Goal: Task Accomplishment & Management: Manage account settings

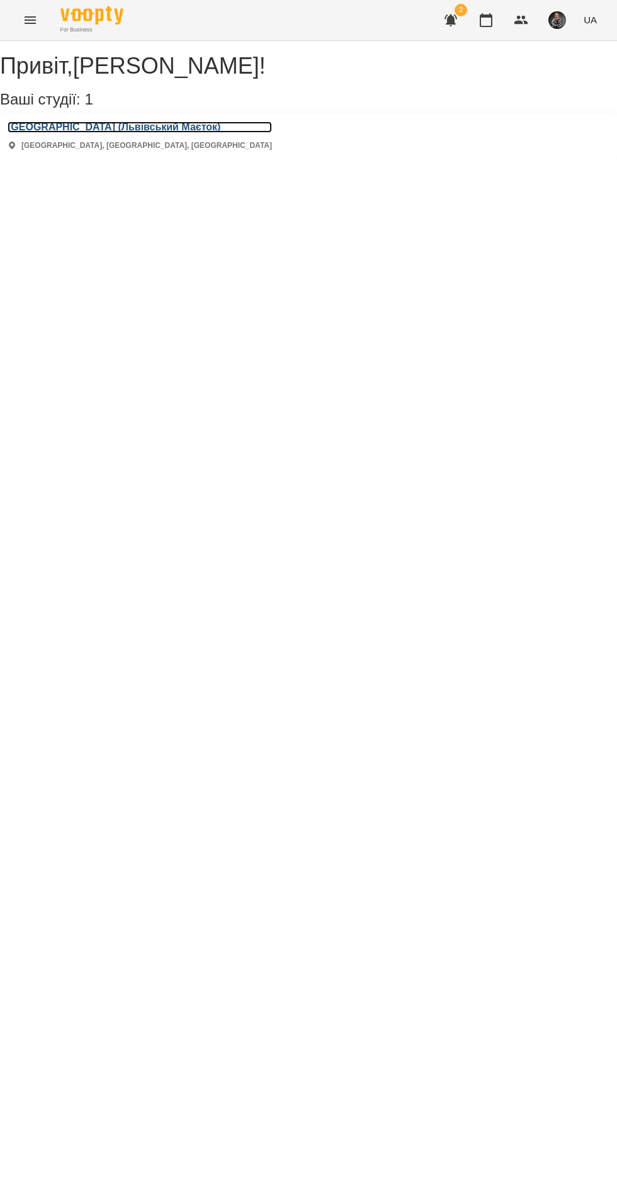
click at [59, 133] on h3 "[GEOGRAPHIC_DATA] (Львівський Маєток)" at bounding box center [140, 127] width 264 height 11
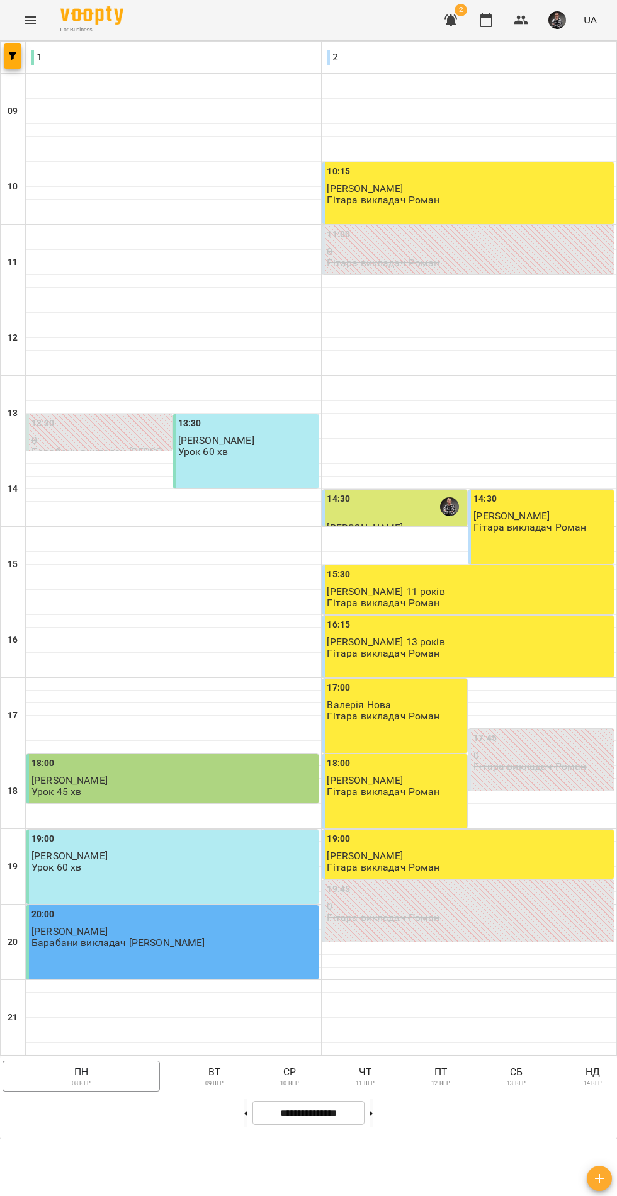
click at [373, 1116] on icon at bounding box center [371, 1113] width 3 height 4
type input "**********"
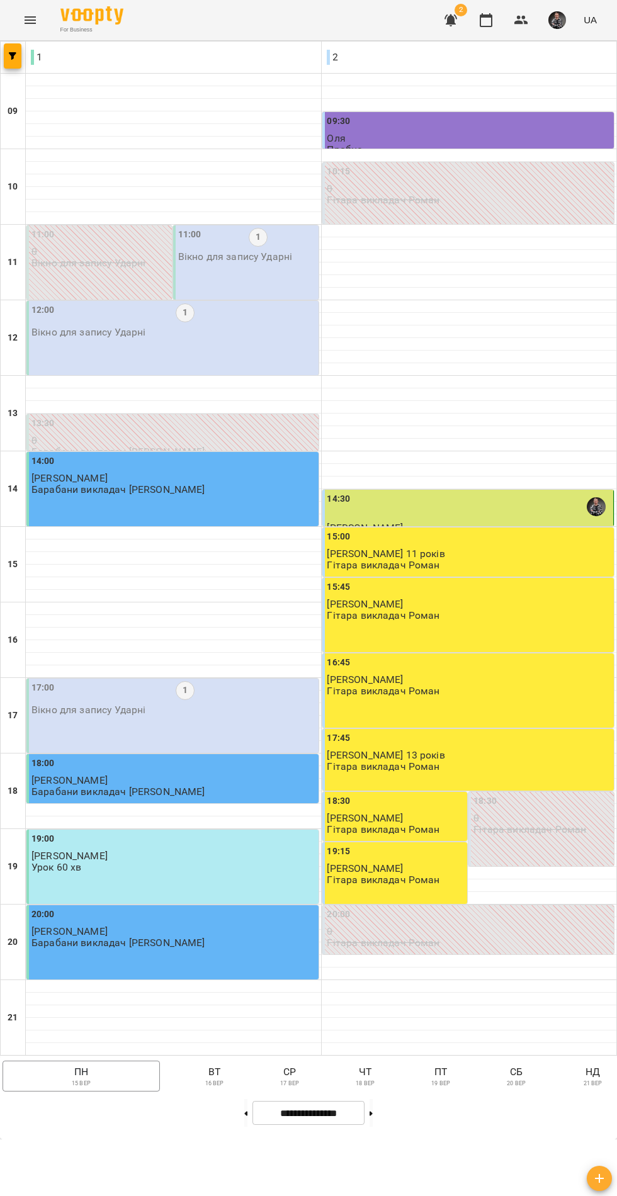
click at [592, 1080] on p "нд" at bounding box center [592, 1072] width 33 height 15
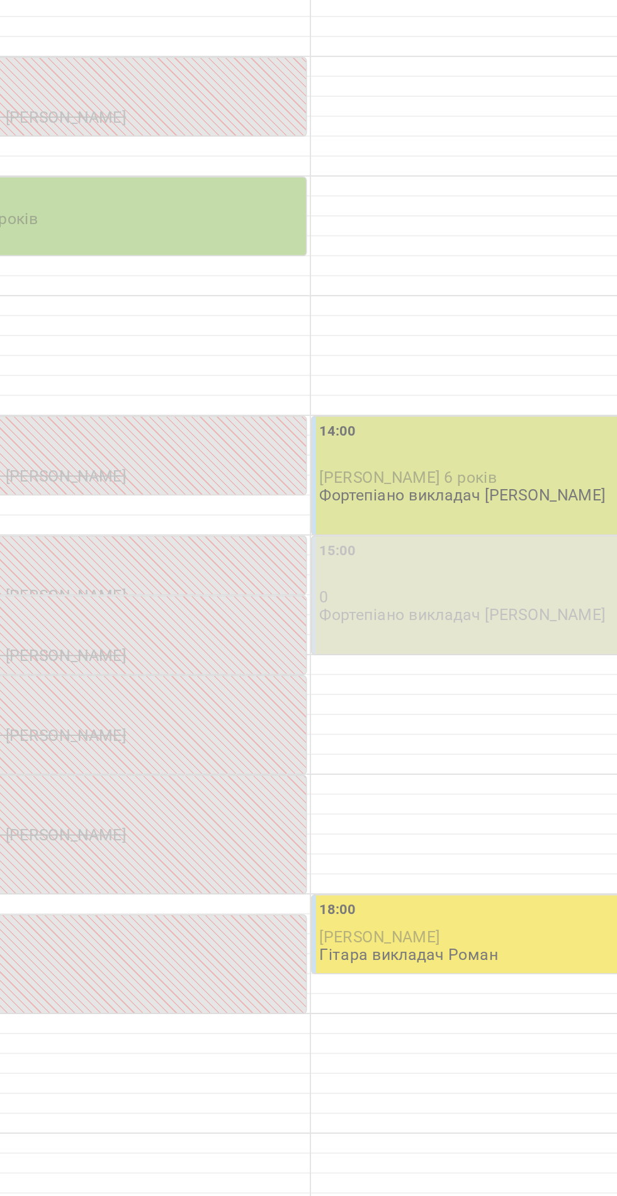
click at [351, 559] on div "15:00" at bounding box center [469, 544] width 284 height 29
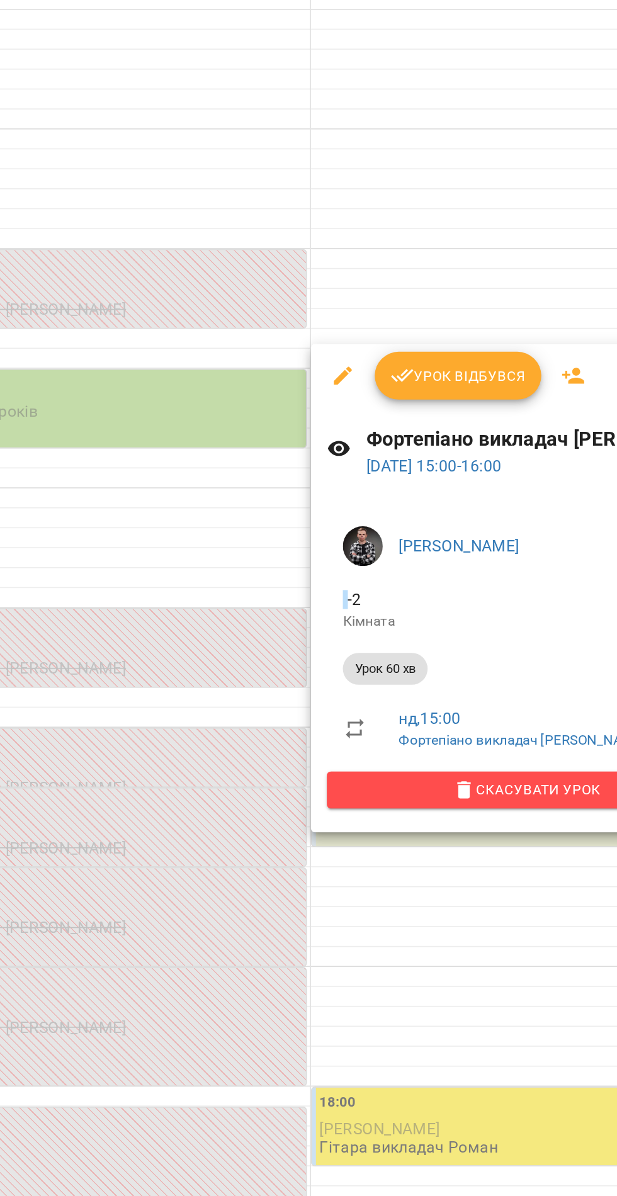
click at [343, 570] on span "Скасувати Урок" at bounding box center [458, 565] width 232 height 15
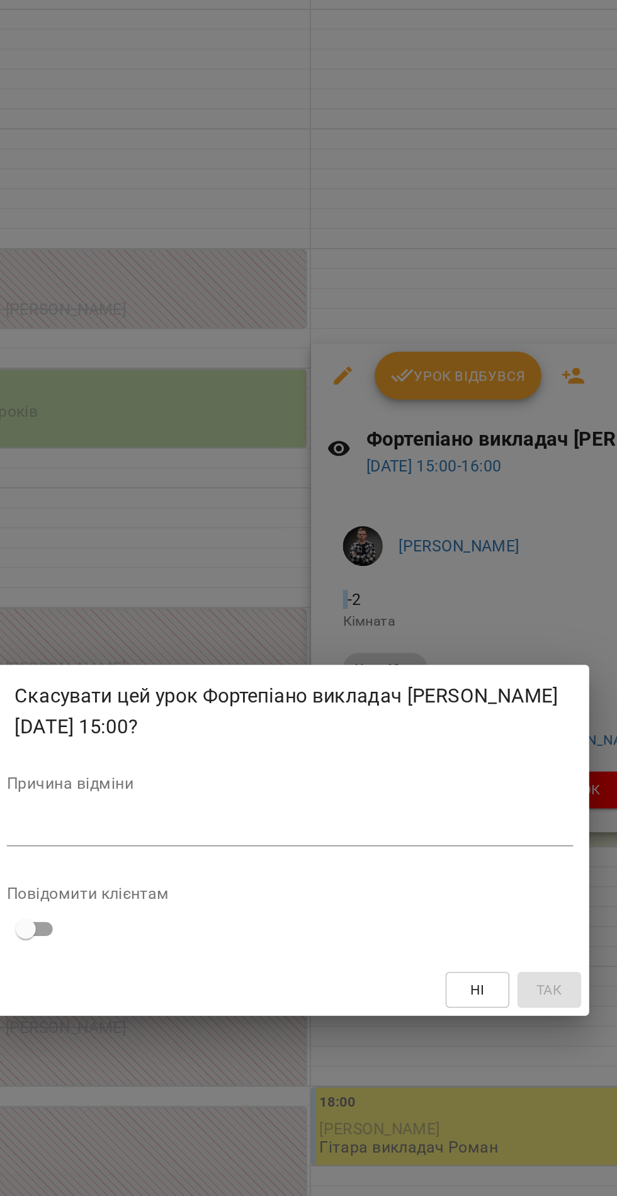
click at [196, 592] on textarea at bounding box center [309, 591] width 358 height 12
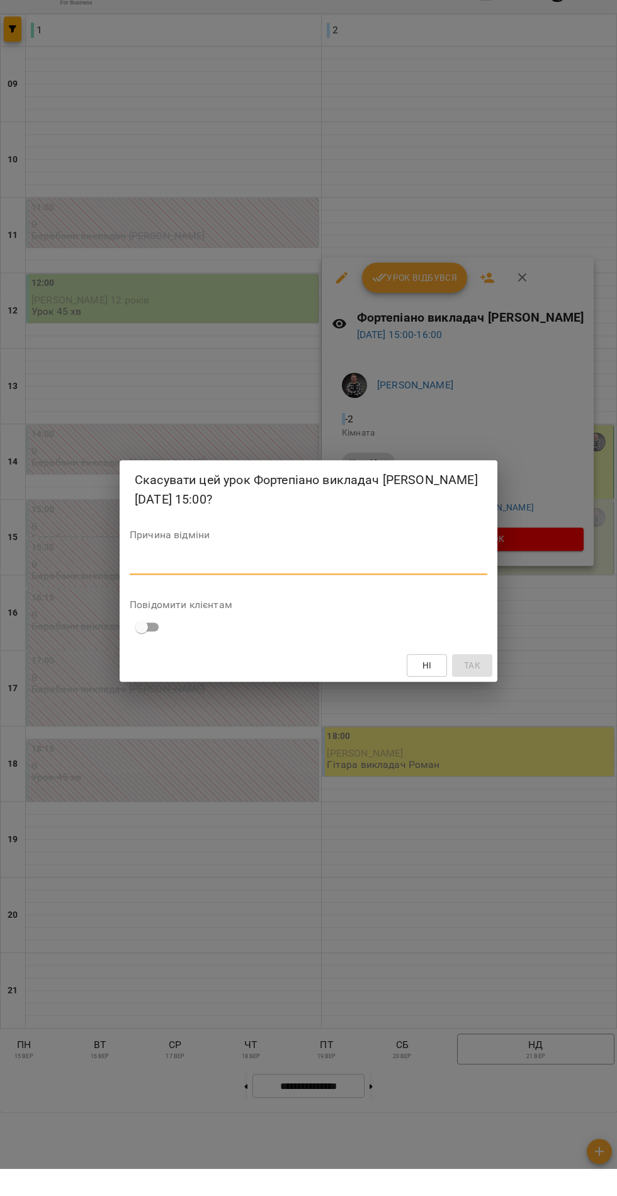
click at [411, 687] on button "Ні" at bounding box center [427, 692] width 40 height 23
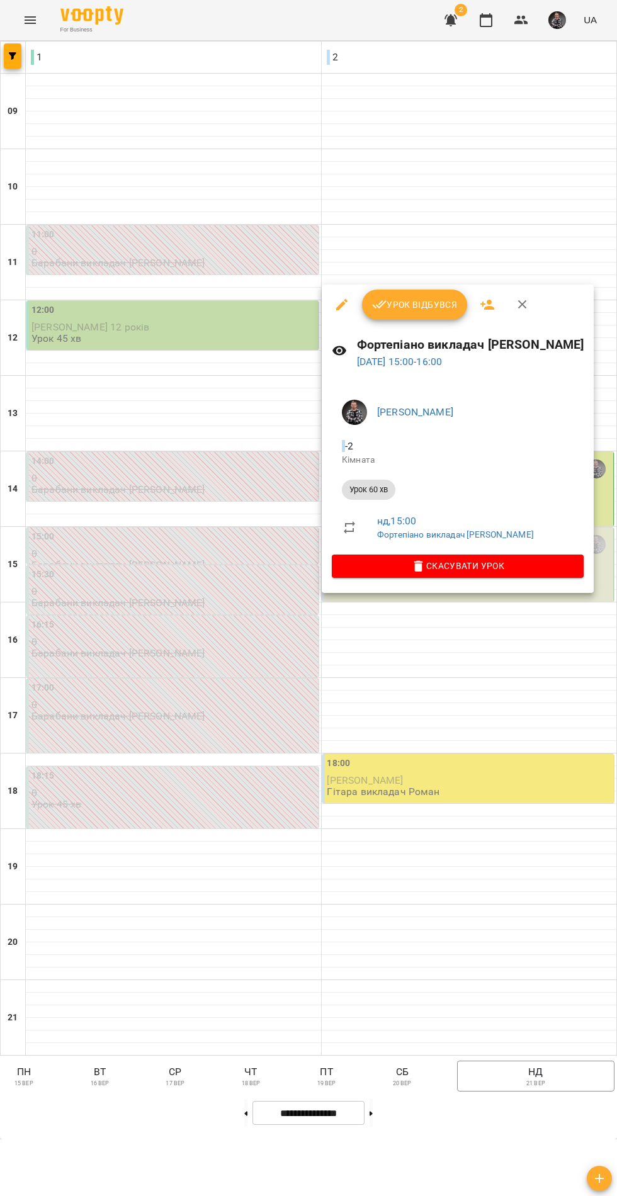
click at [348, 574] on span "Скасувати Урок" at bounding box center [458, 565] width 232 height 15
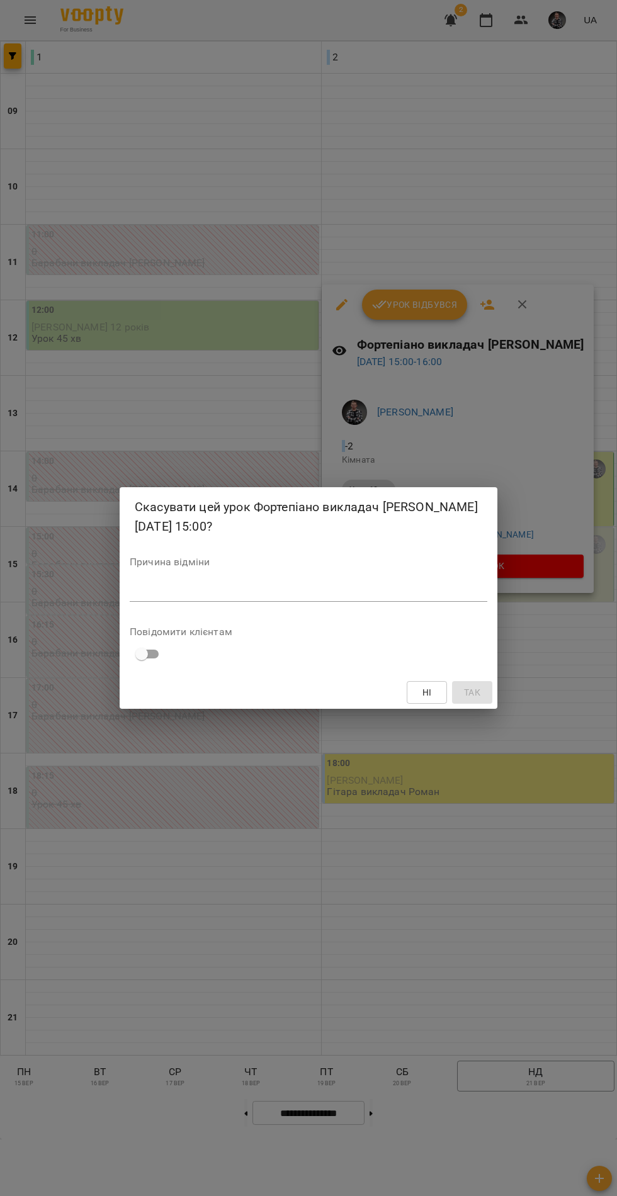
click at [163, 592] on textarea at bounding box center [309, 591] width 358 height 12
type textarea "*******"
click at [463, 699] on span "Так" at bounding box center [472, 692] width 20 height 15
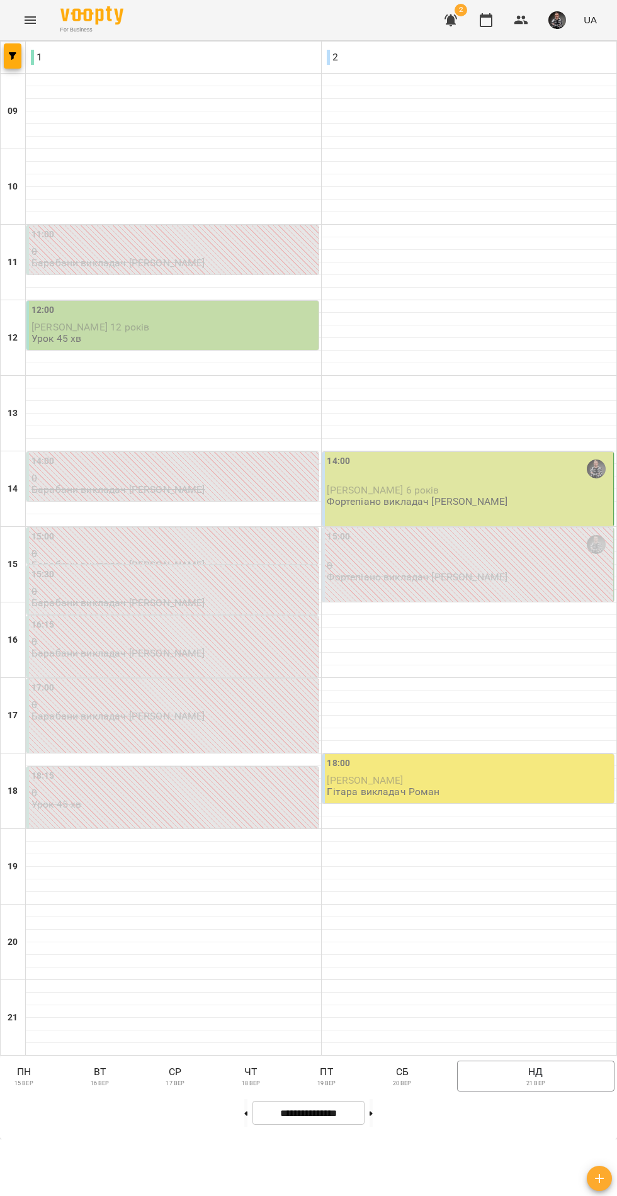
click at [546, 485] on div "14:00" at bounding box center [469, 470] width 284 height 30
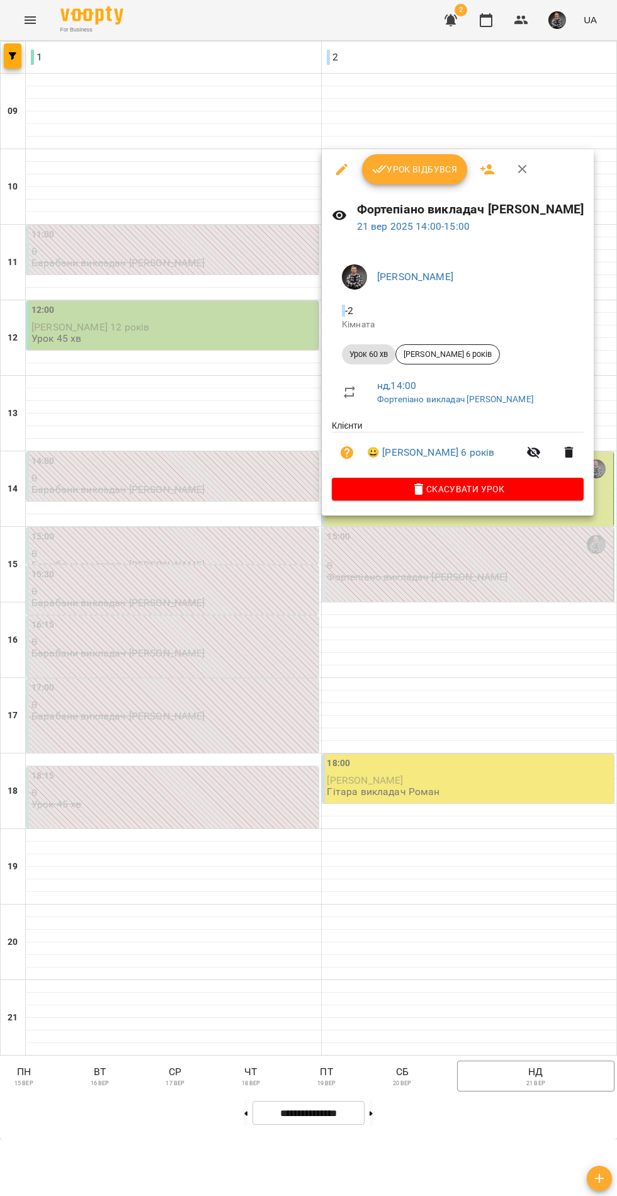
click at [565, 455] on icon "button" at bounding box center [569, 452] width 9 height 11
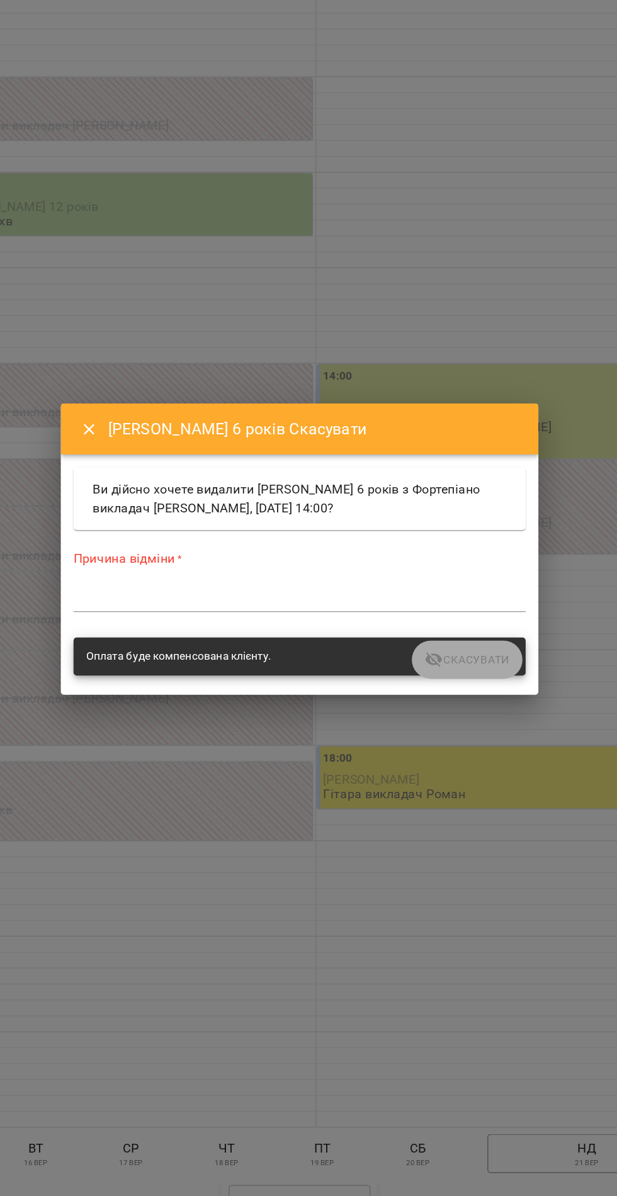
click at [142, 503] on icon "Close" at bounding box center [142, 503] width 9 height 9
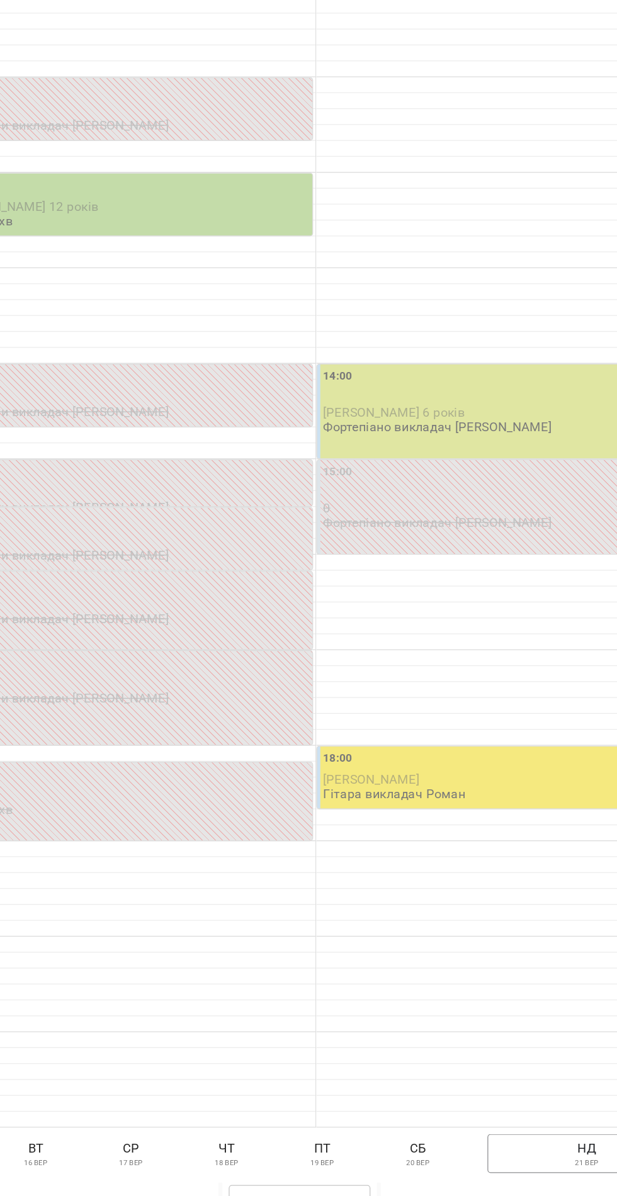
click at [506, 495] on p "[PERSON_NAME] 6 років" at bounding box center [469, 490] width 284 height 11
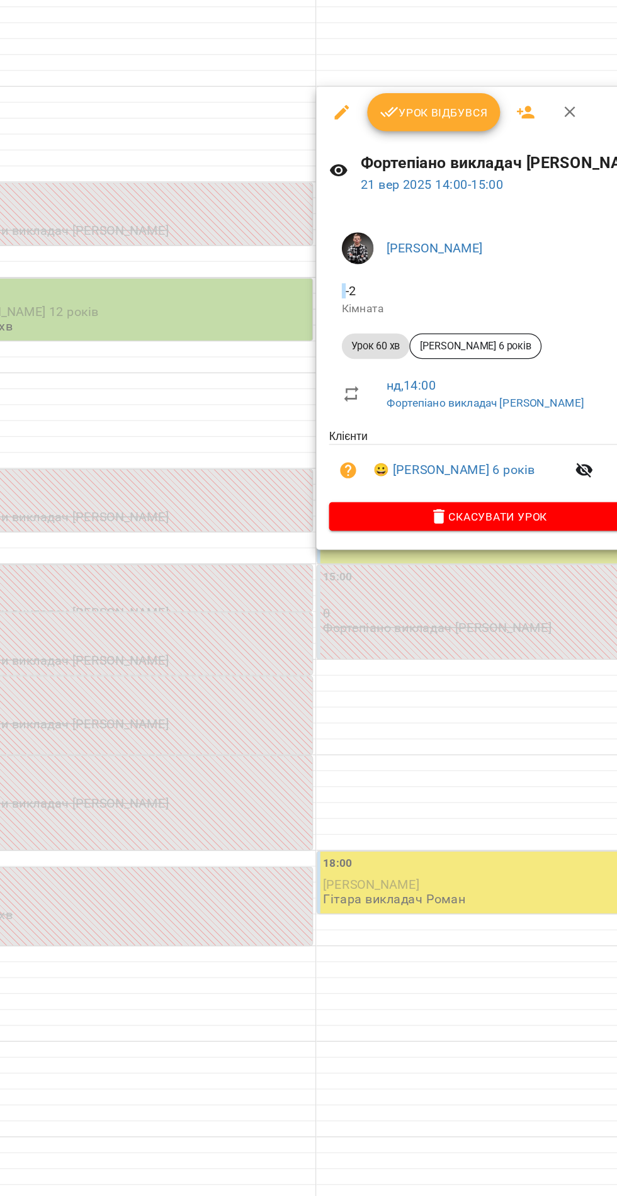
click at [505, 495] on span "Скасувати Урок" at bounding box center [458, 489] width 232 height 15
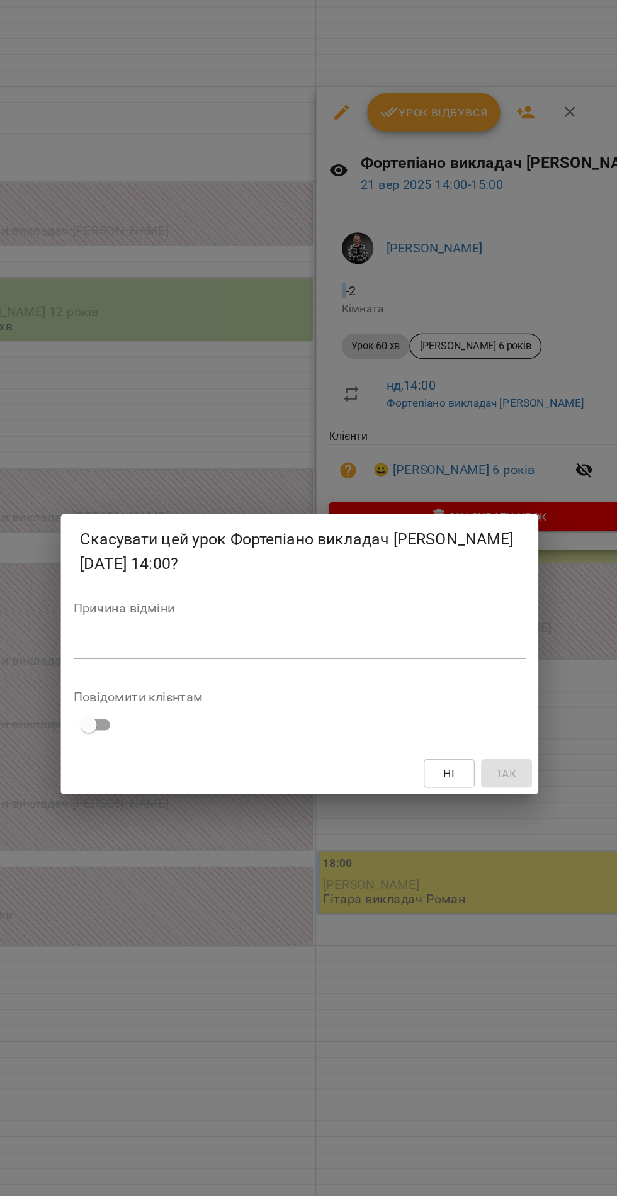
click at [172, 591] on textarea at bounding box center [309, 591] width 358 height 12
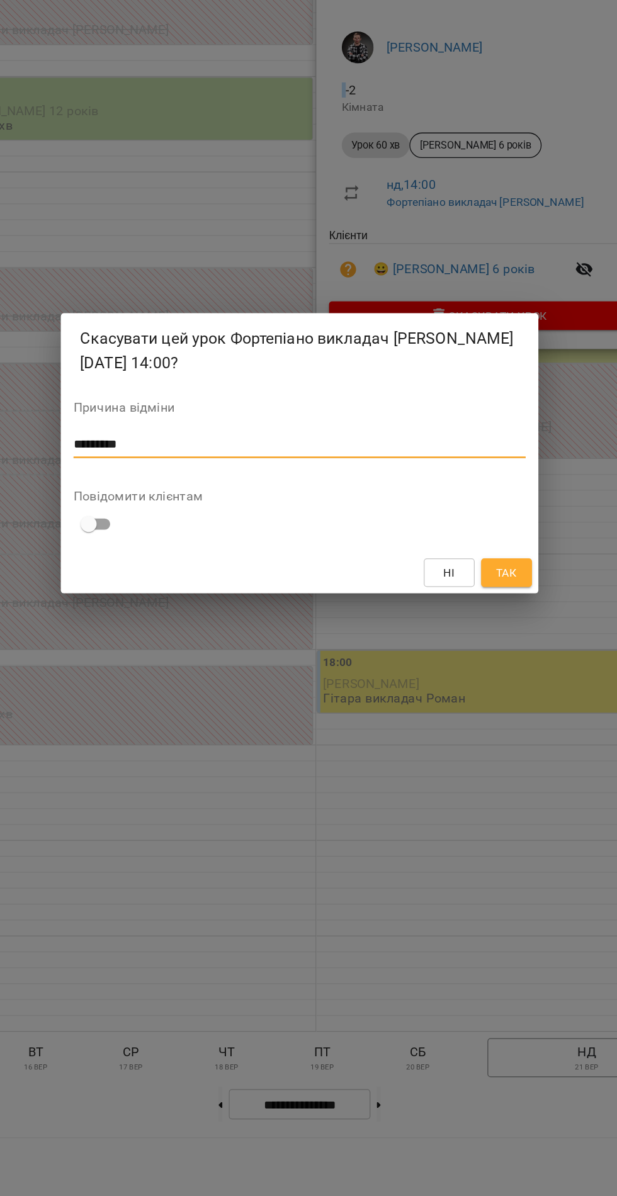
type textarea "*********"
click at [462, 698] on span "Так" at bounding box center [472, 692] width 20 height 15
